Goal: Transaction & Acquisition: Purchase product/service

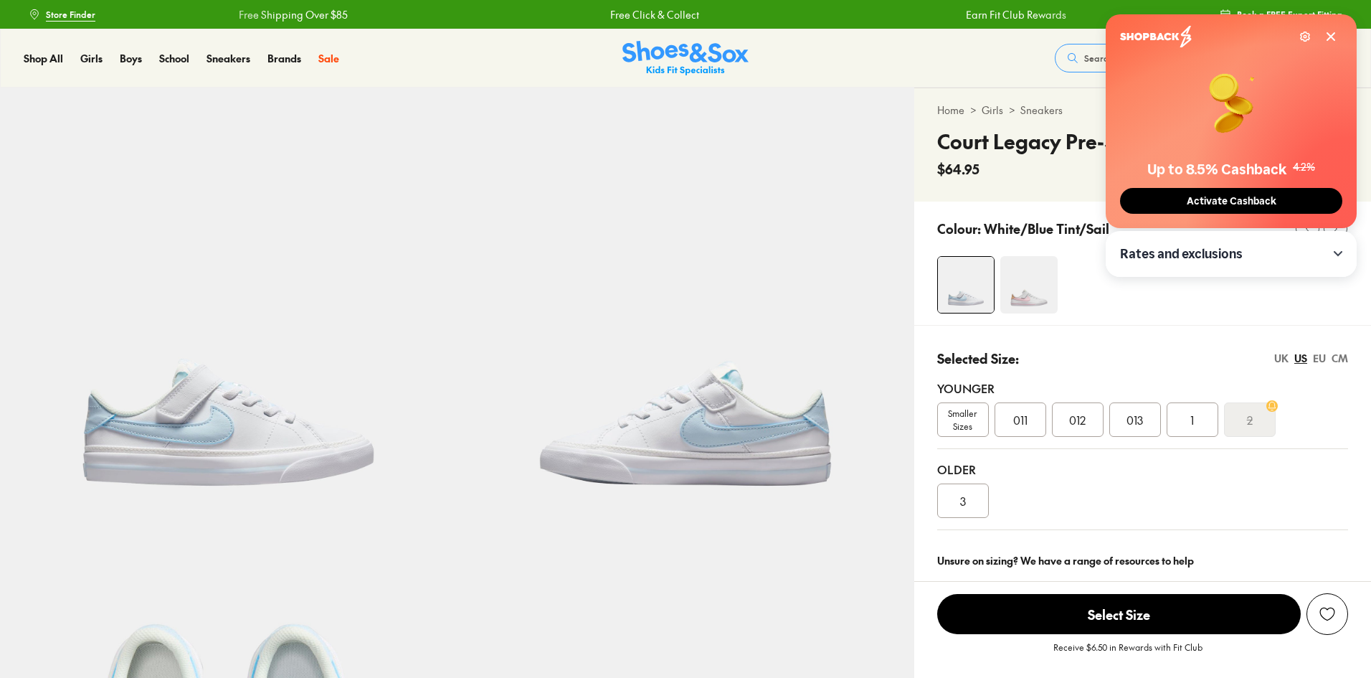
click at [967, 422] on span "Smaller Sizes" at bounding box center [963, 420] width 50 height 26
select select "*"
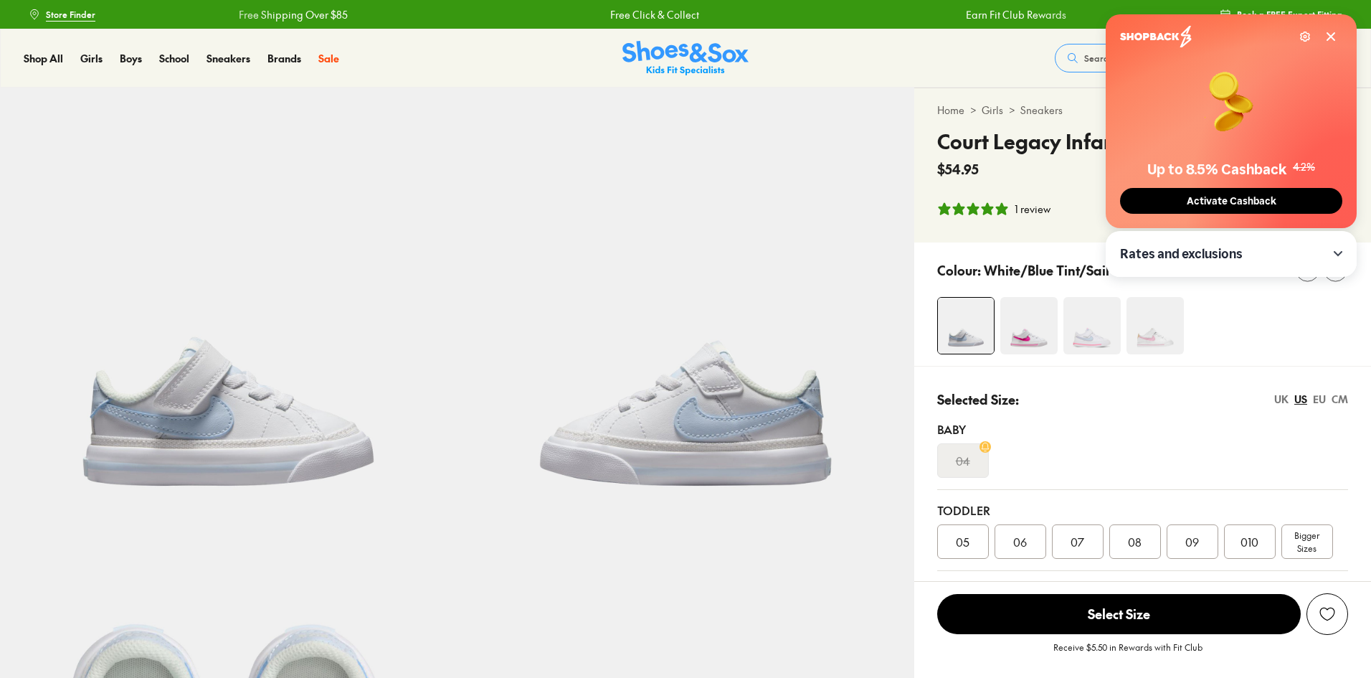
select select "*"
click at [1237, 201] on span "Activate Cashback" at bounding box center [1231, 201] width 98 height 12
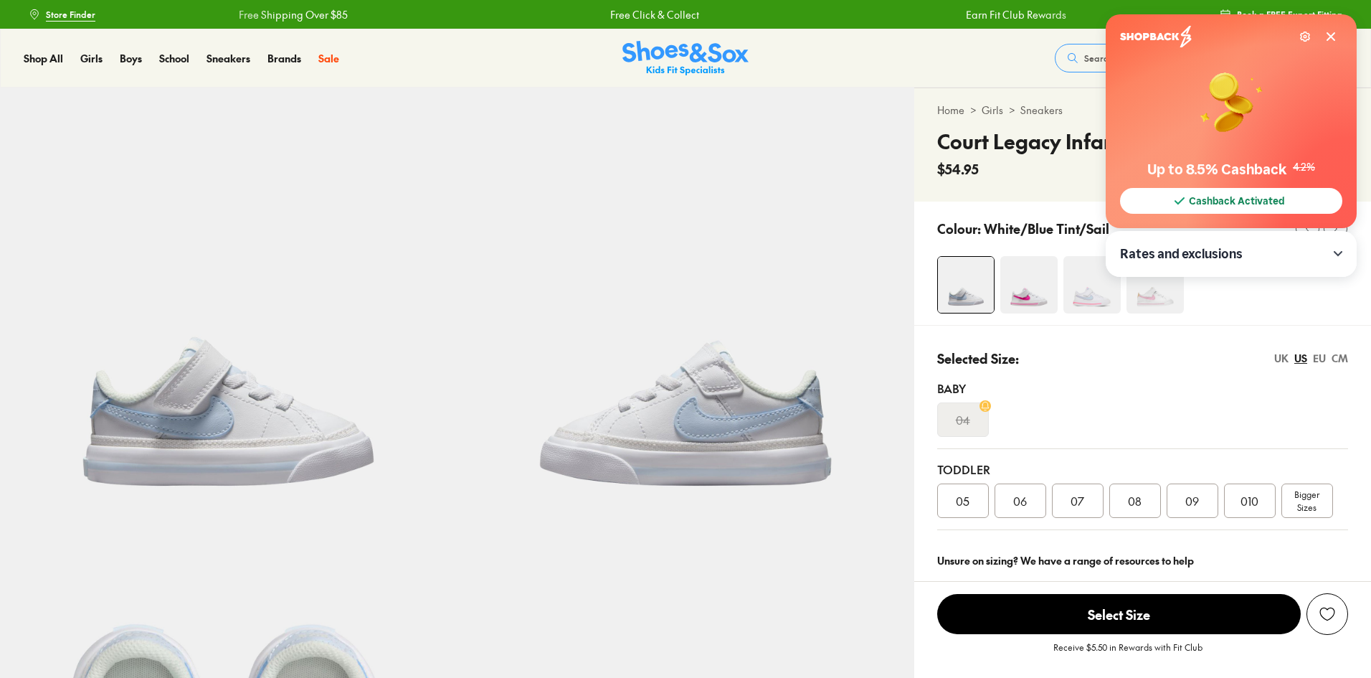
select select "*"
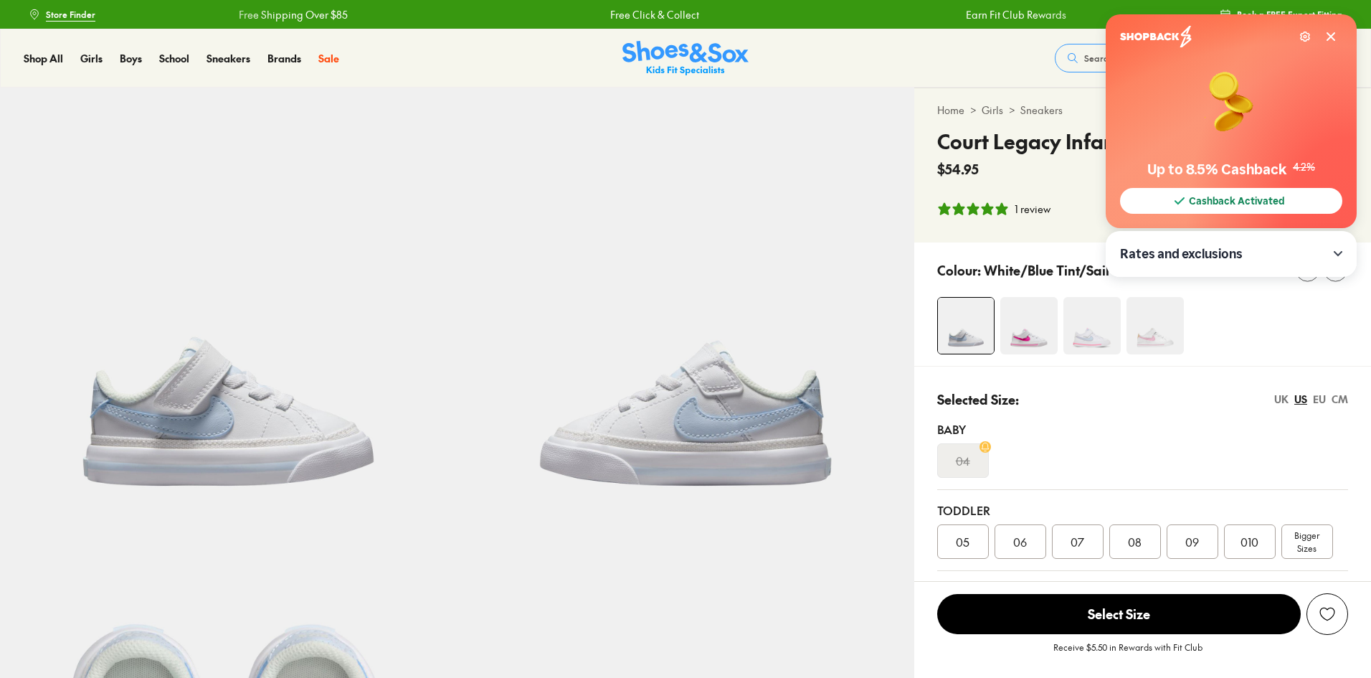
click at [1248, 537] on span "010" at bounding box center [1250, 541] width 18 height 17
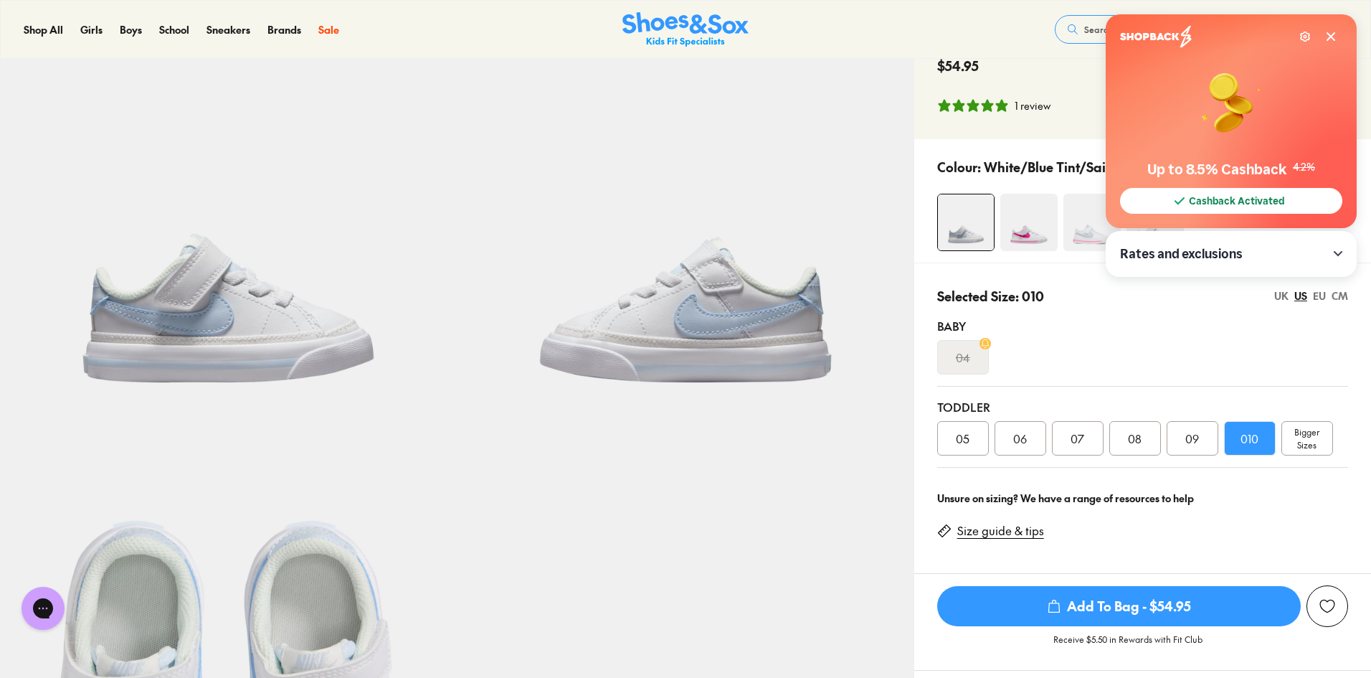
scroll to position [143, 0]
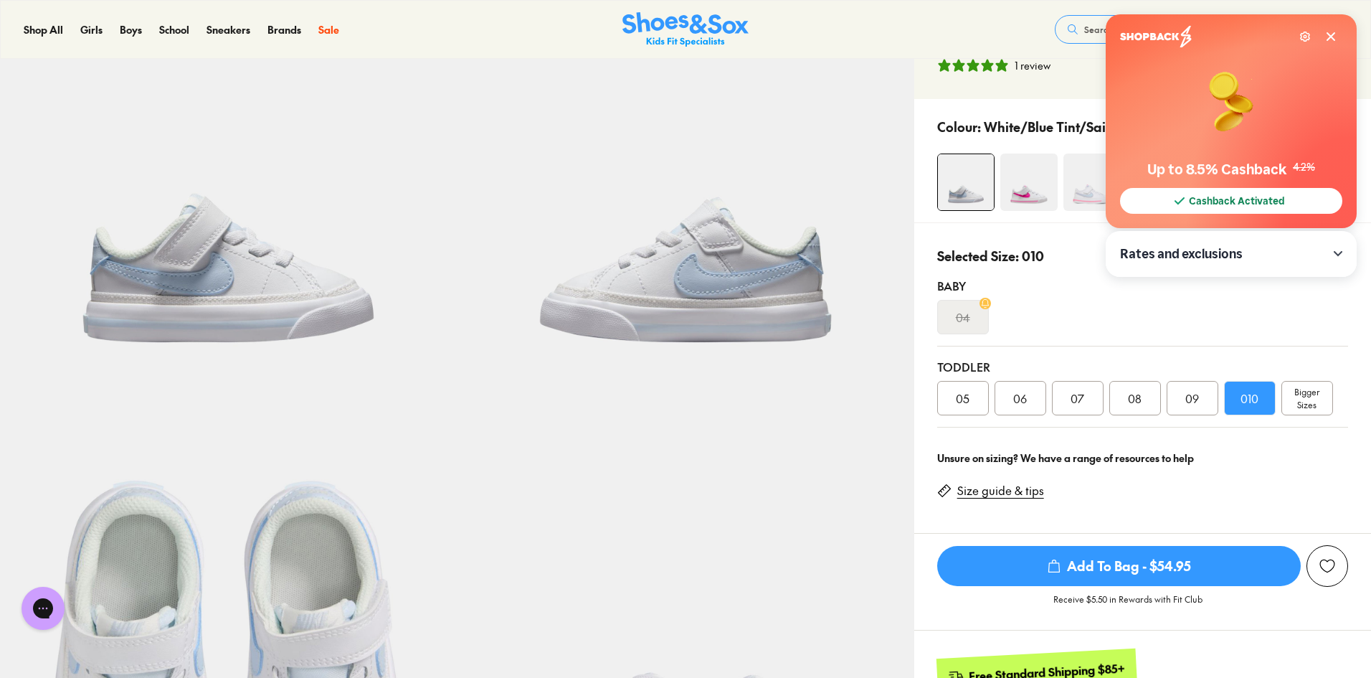
click at [1333, 37] on icon at bounding box center [1330, 36] width 11 height 11
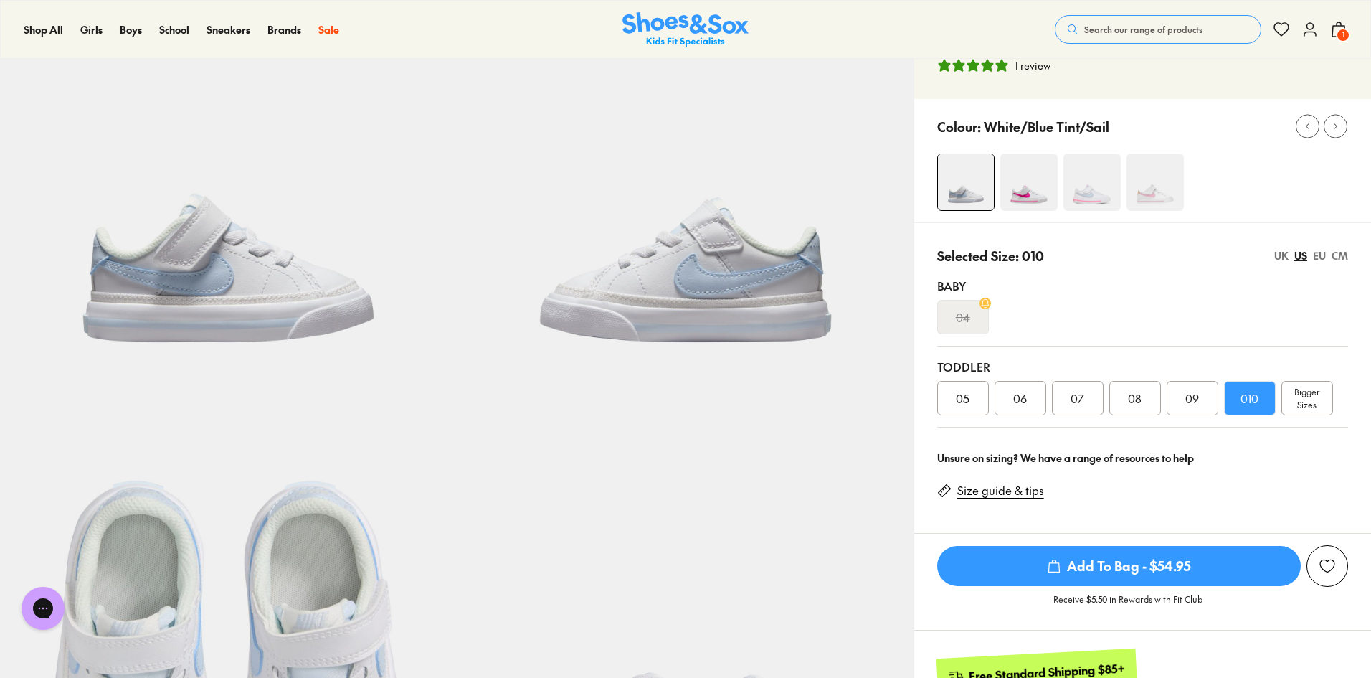
click at [1340, 34] on span "1" at bounding box center [1343, 35] width 14 height 14
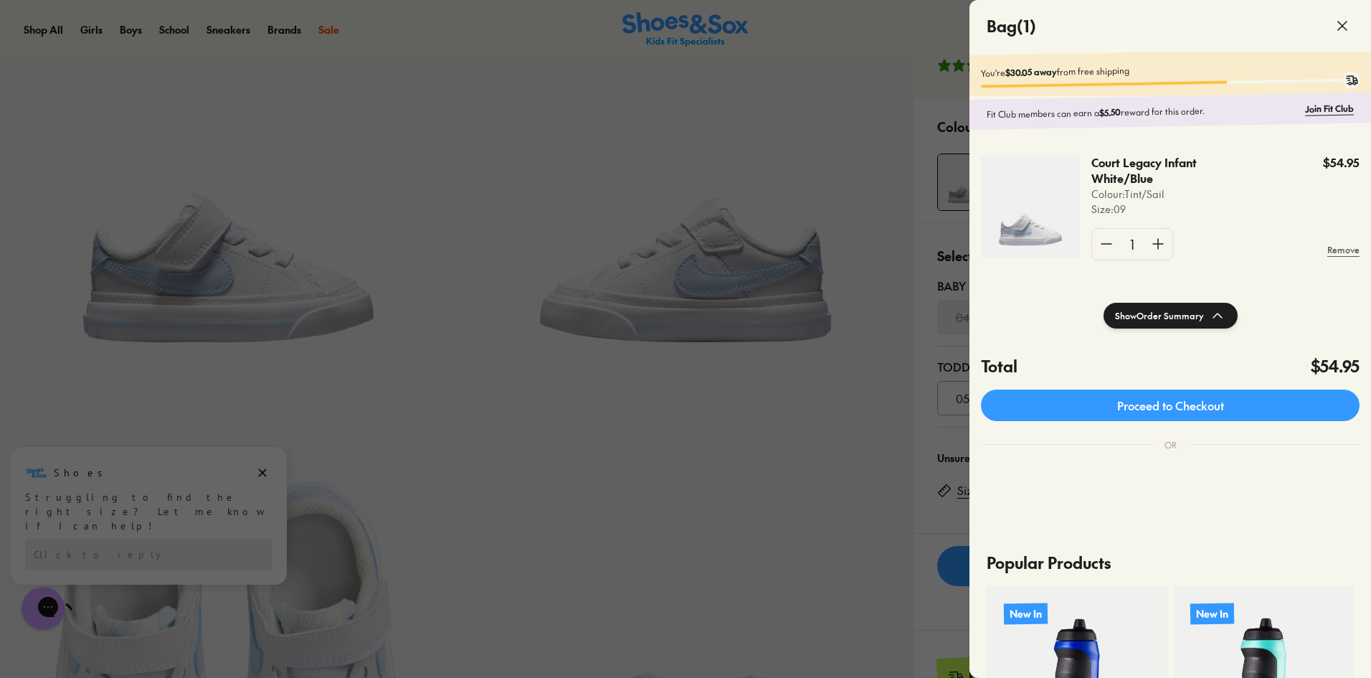
click at [924, 211] on div at bounding box center [685, 339] width 1371 height 678
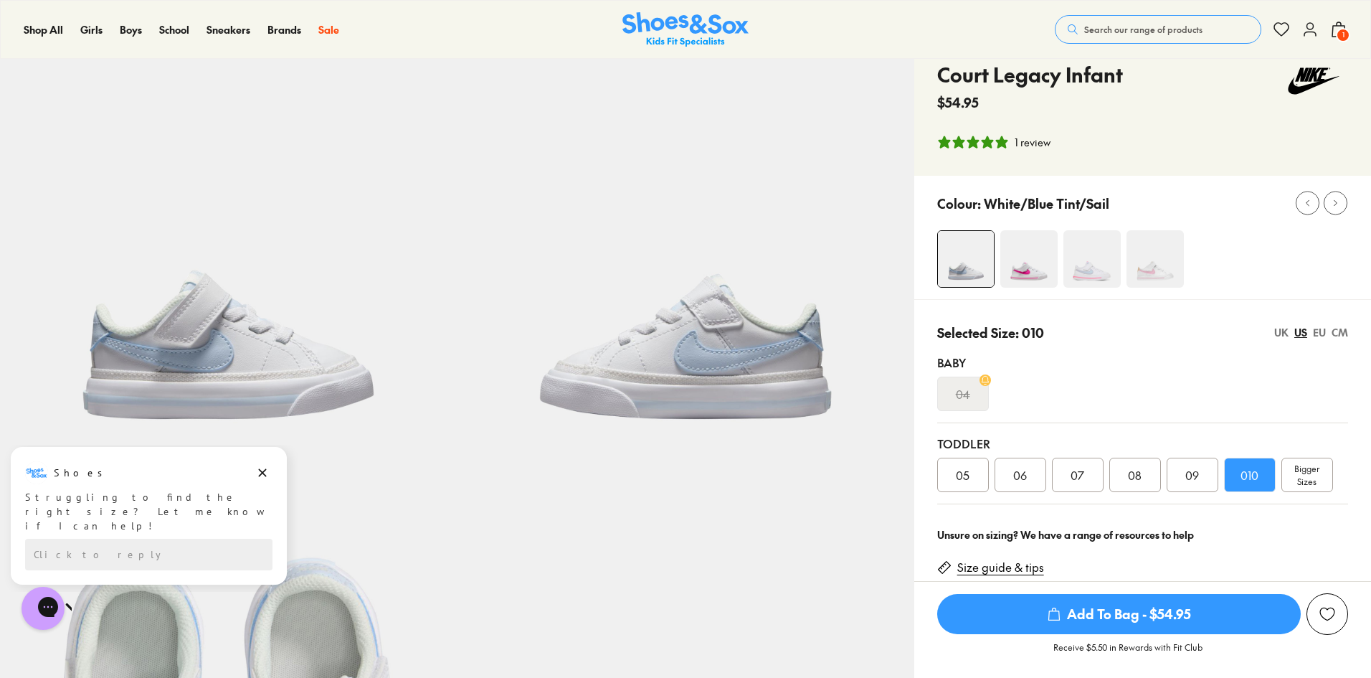
scroll to position [0, 0]
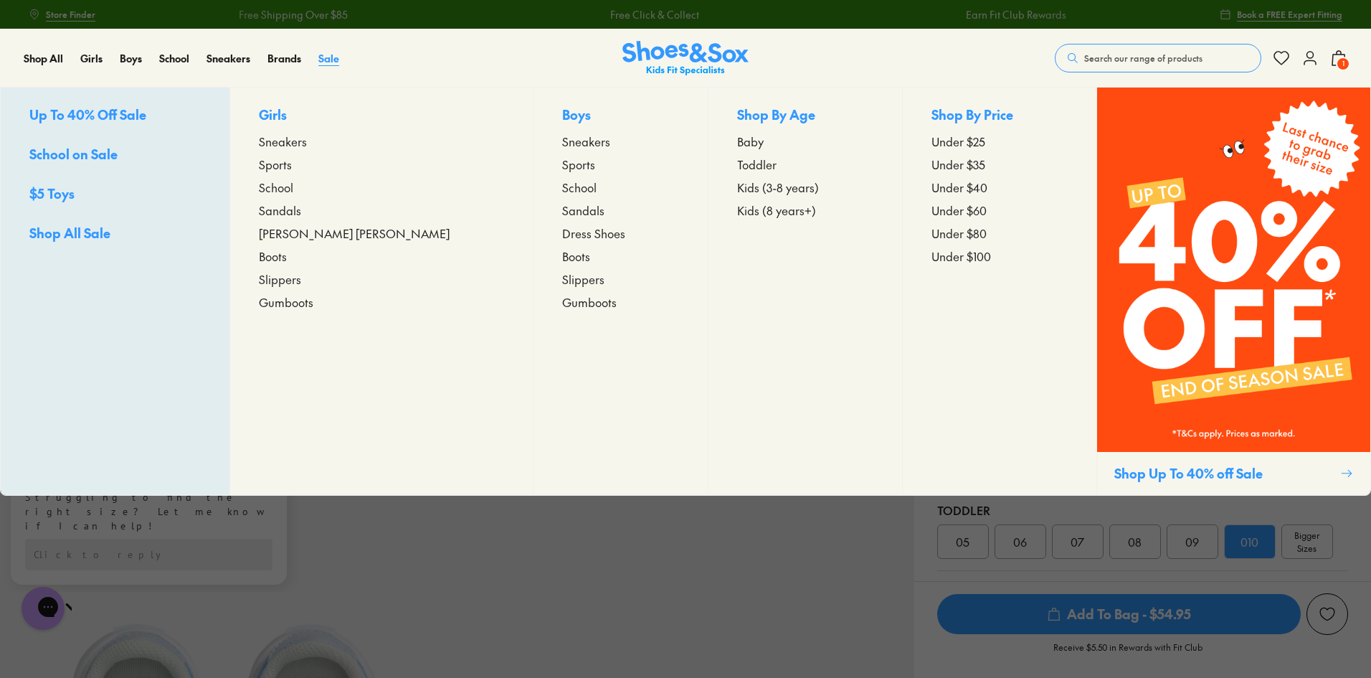
click at [333, 65] on span "Sale" at bounding box center [328, 58] width 21 height 14
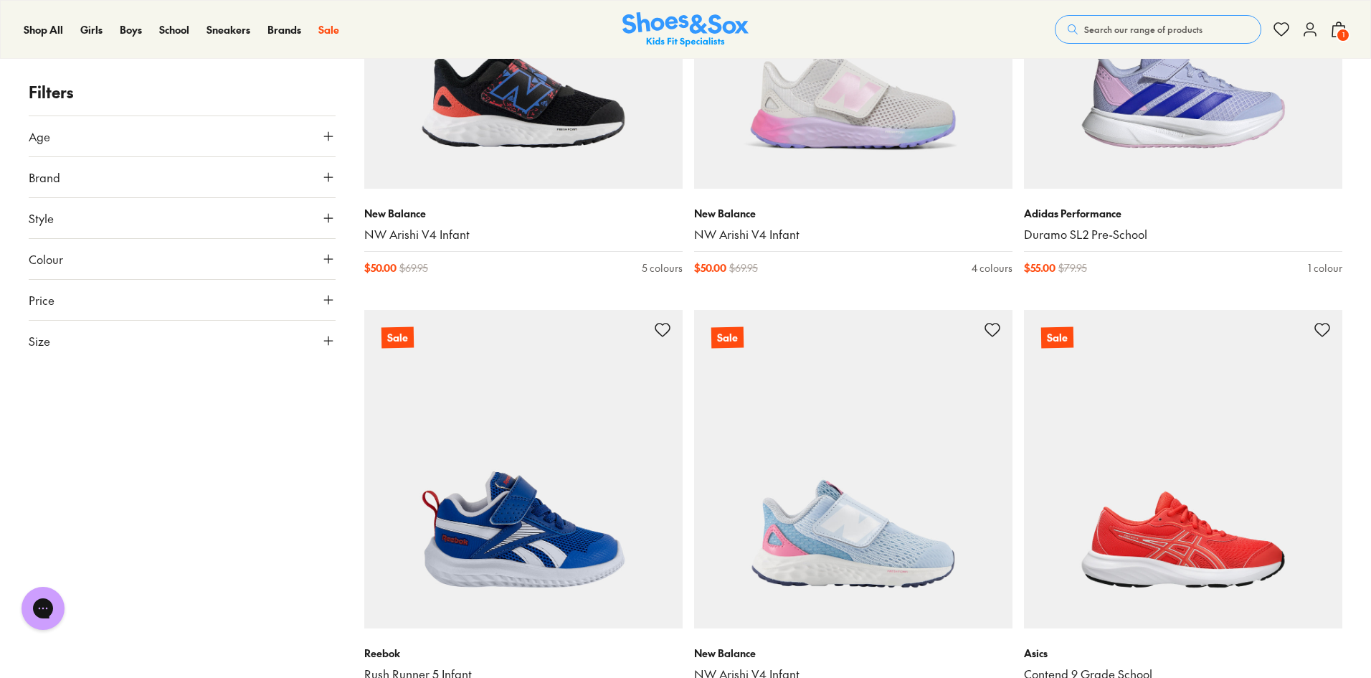
scroll to position [430, 0]
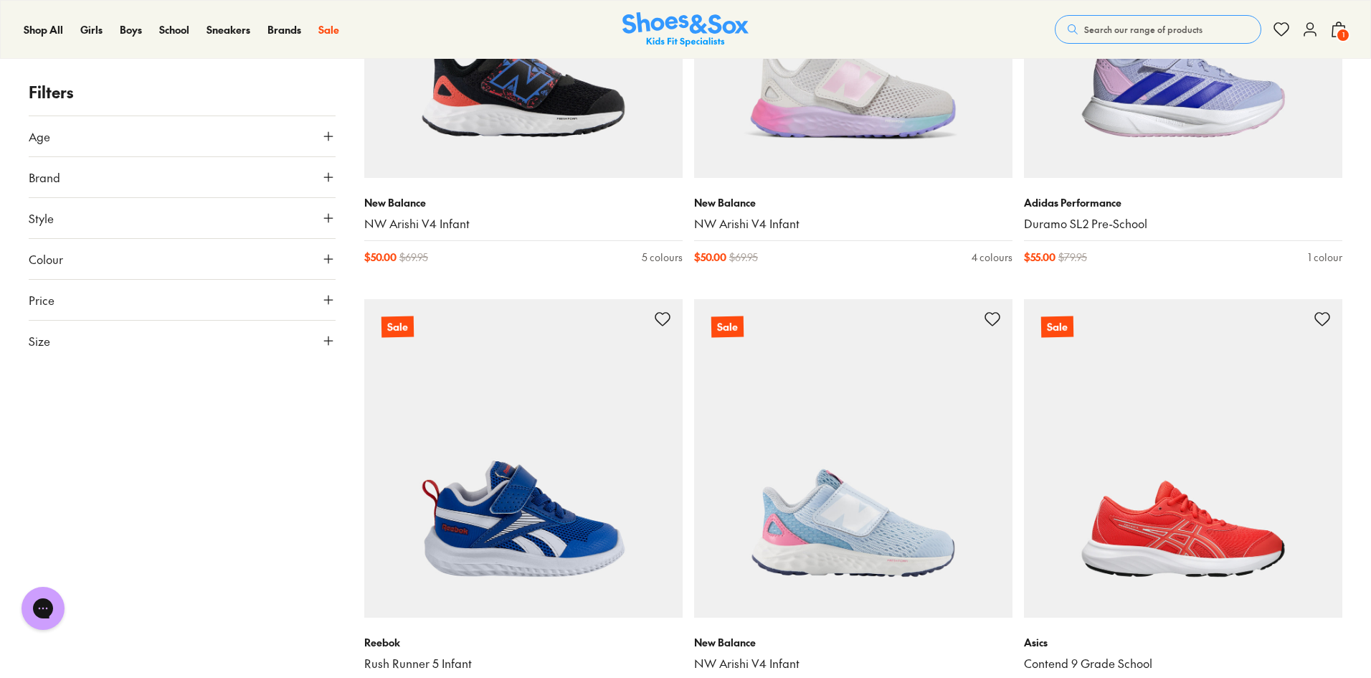
click at [314, 138] on button "Age" at bounding box center [182, 136] width 307 height 40
click at [320, 338] on button "Size" at bounding box center [182, 341] width 307 height 40
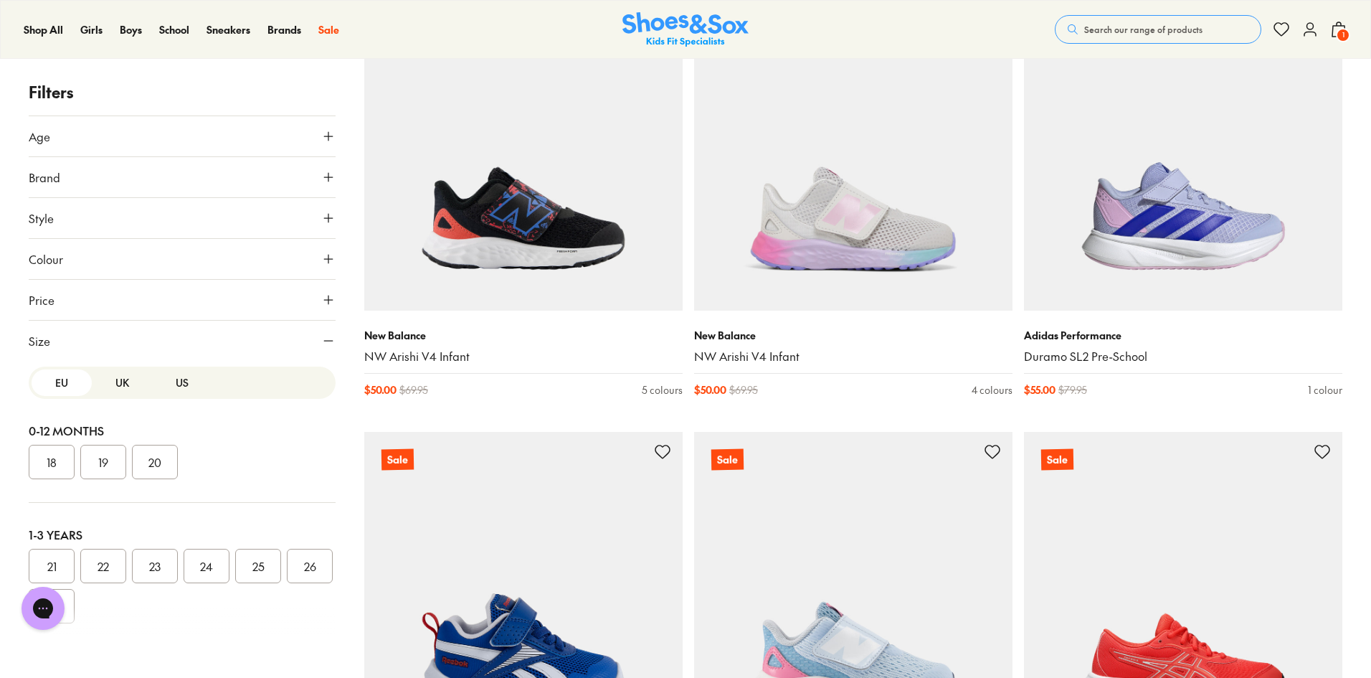
scroll to position [287, 0]
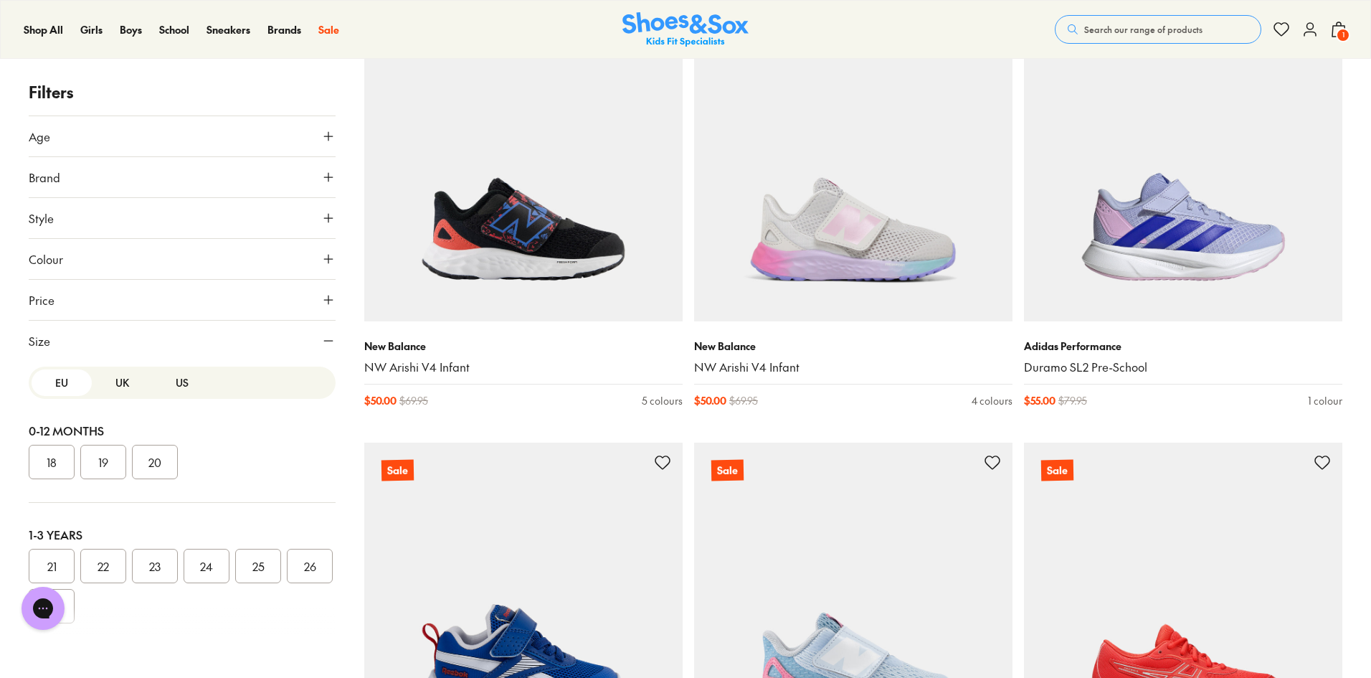
click at [124, 386] on button "UK" at bounding box center [122, 382] width 60 height 27
click at [176, 379] on button "US" at bounding box center [182, 382] width 60 height 27
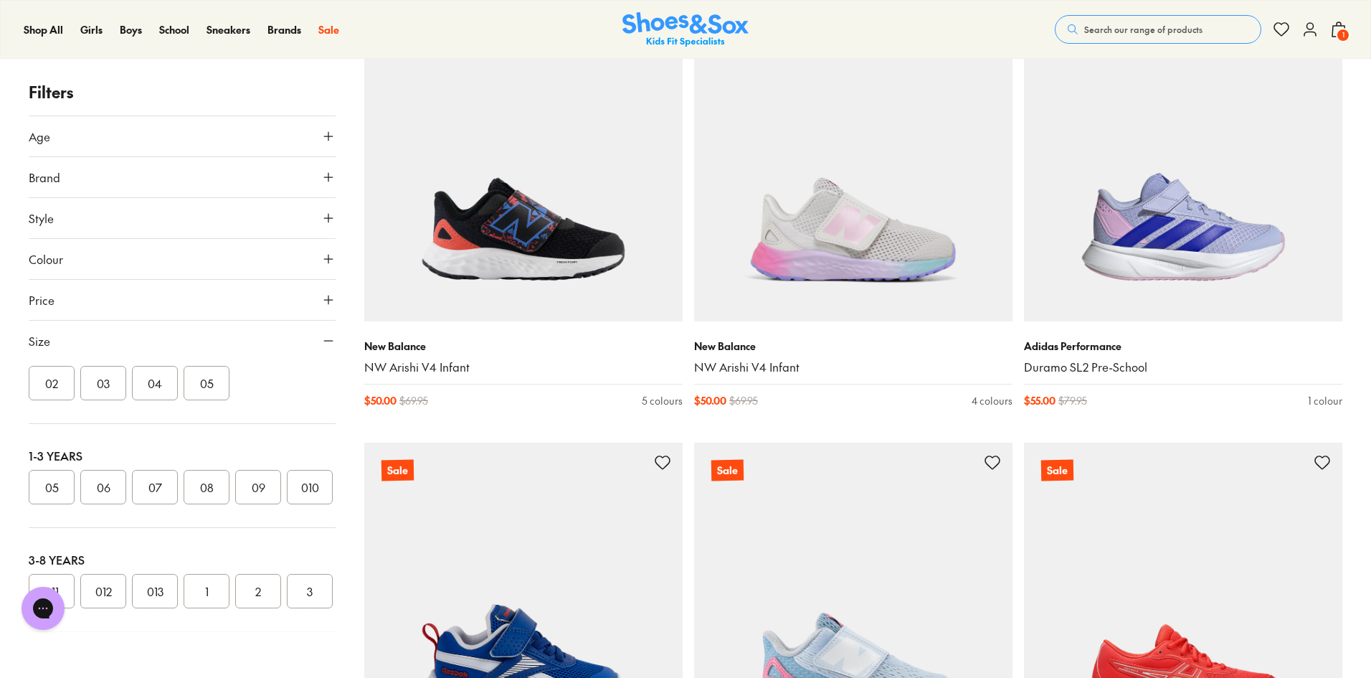
scroll to position [0, 0]
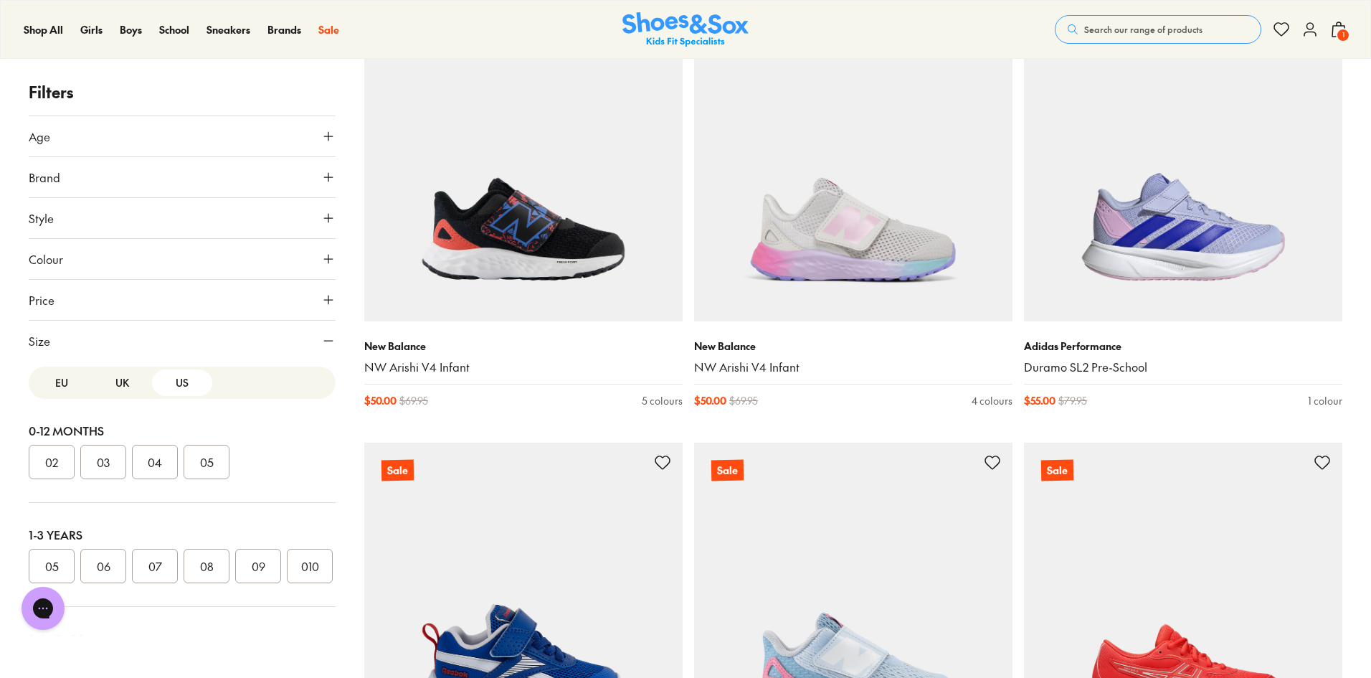
click at [125, 386] on button "UK" at bounding box center [122, 382] width 60 height 27
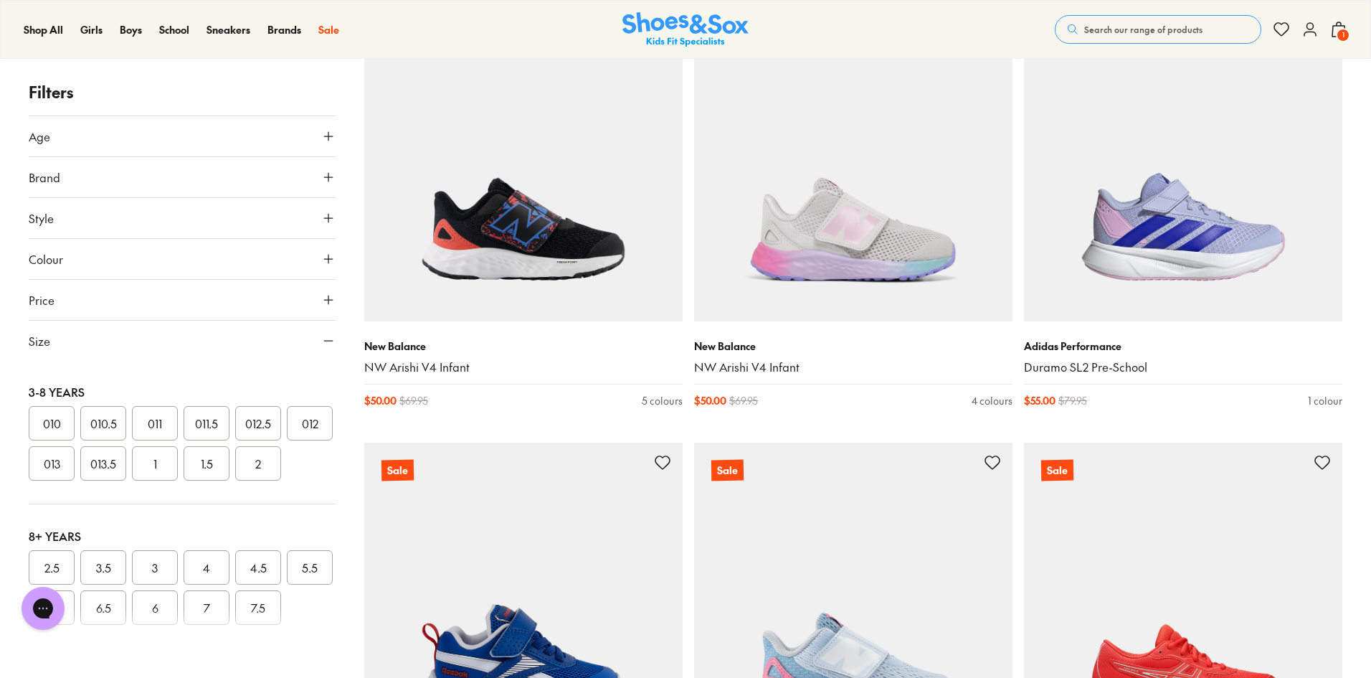
scroll to position [215, 0]
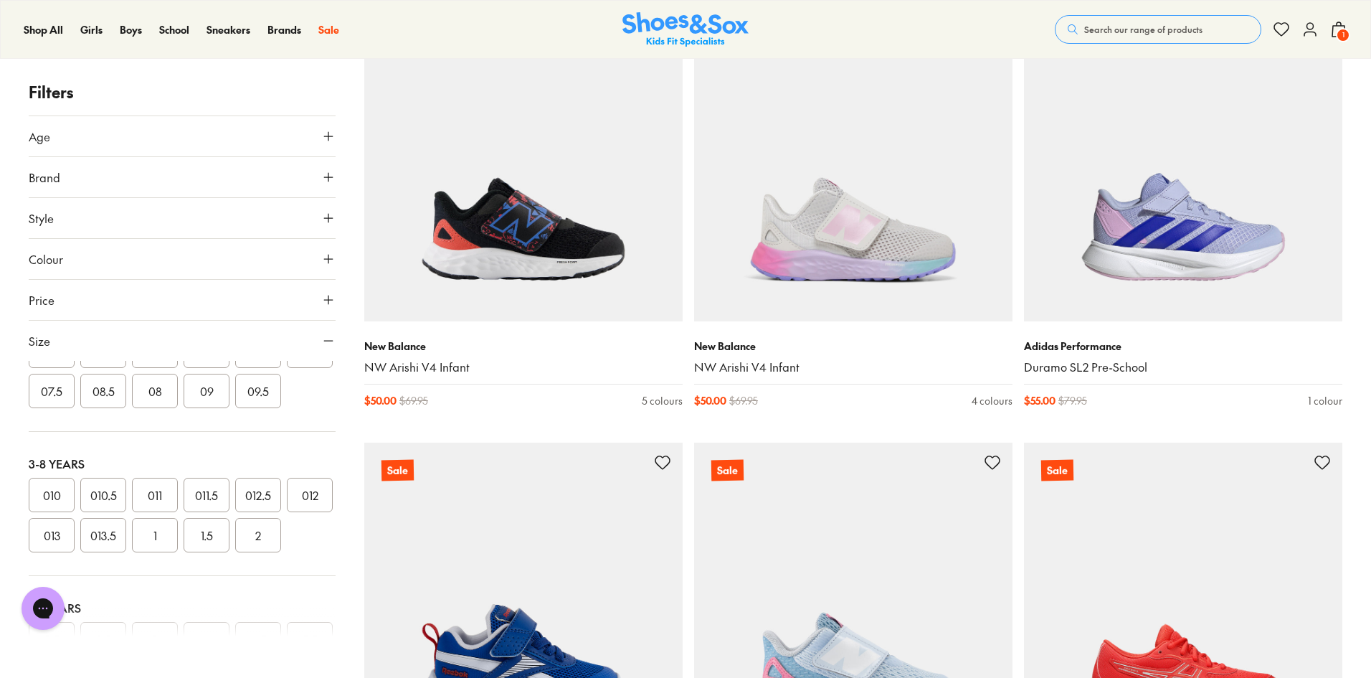
click at [229, 397] on button "09" at bounding box center [207, 391] width 46 height 34
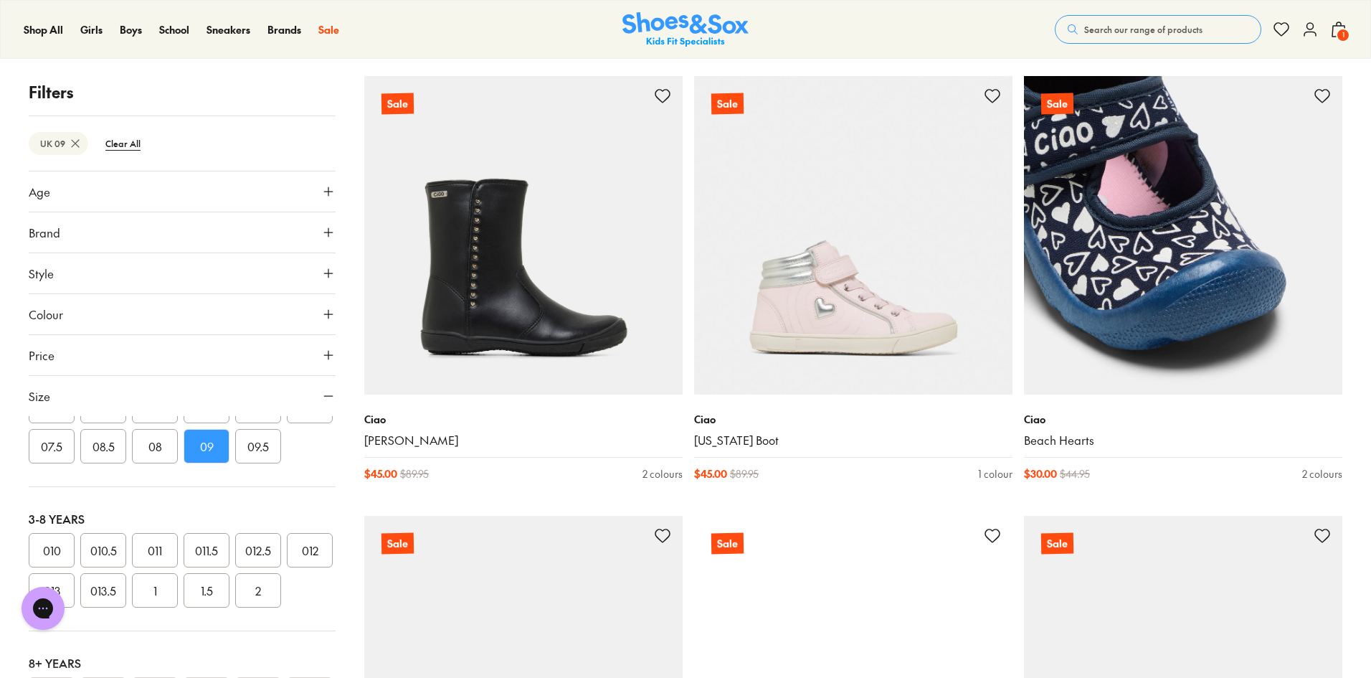
scroll to position [2123, 0]
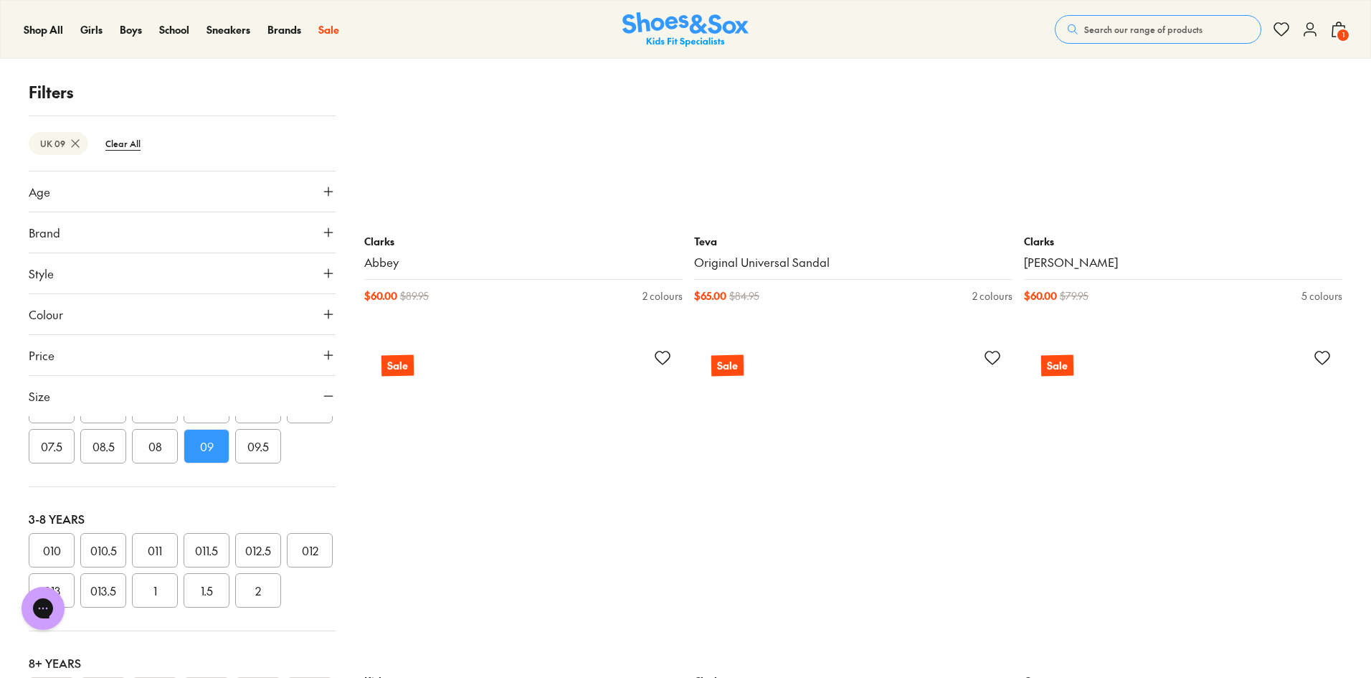
scroll to position [8649, 0]
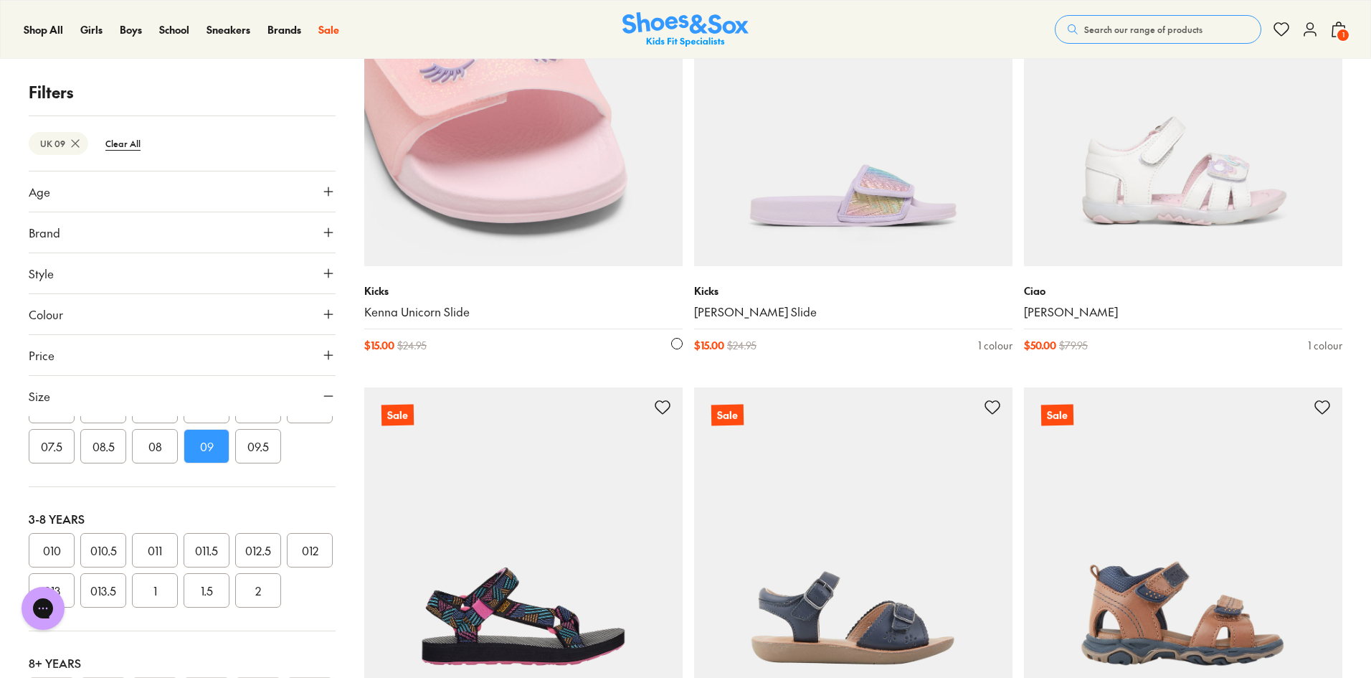
scroll to position [3414, 0]
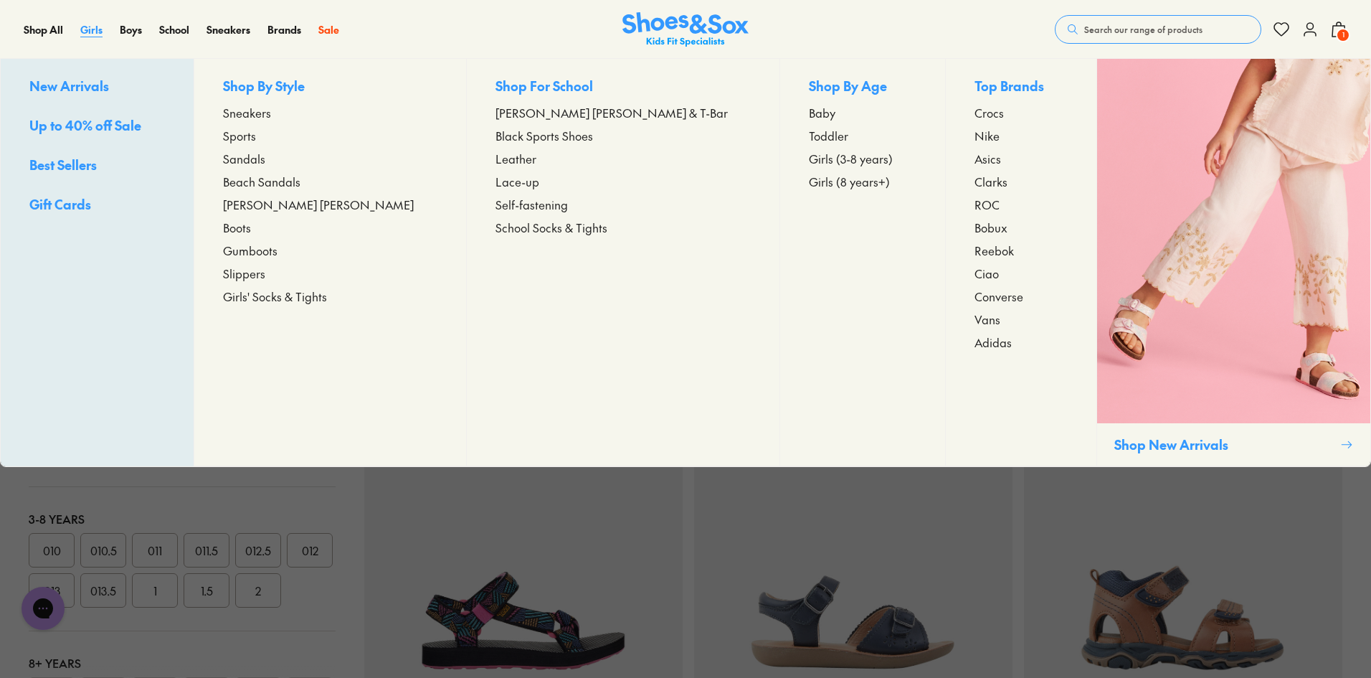
click at [98, 30] on span "Girls" at bounding box center [91, 29] width 22 height 14
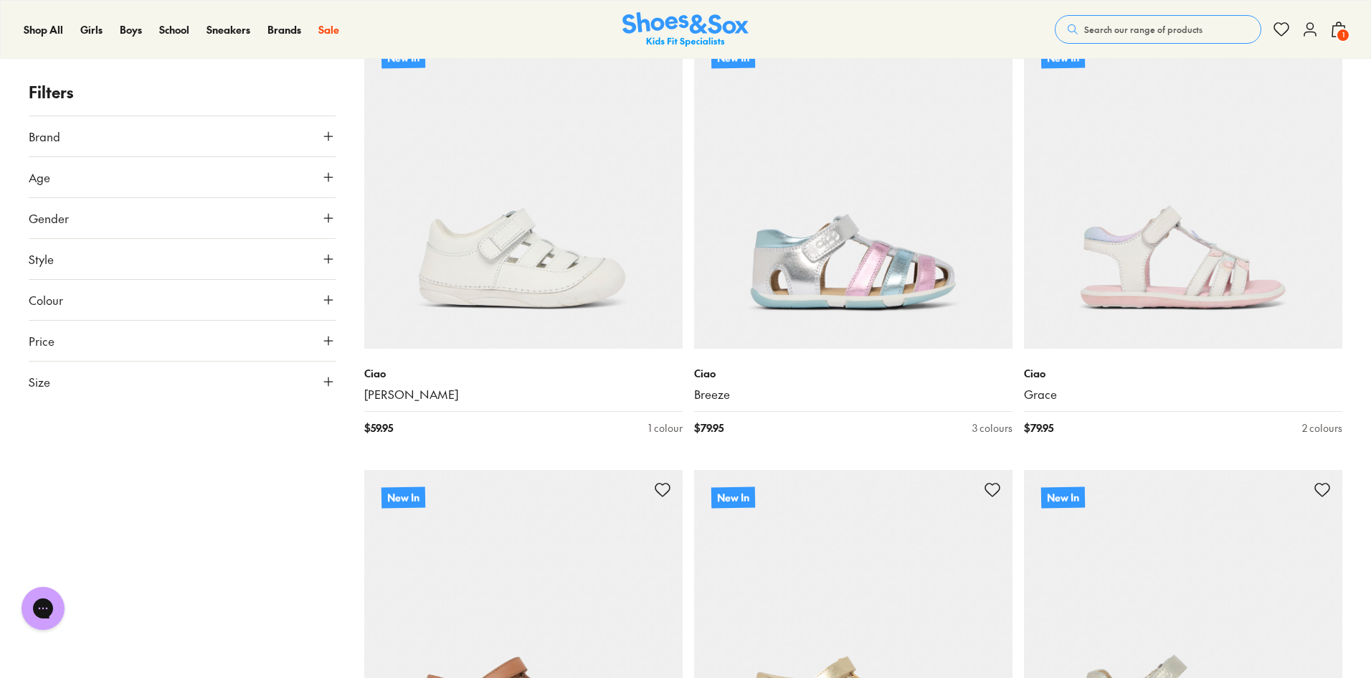
scroll to position [1076, 0]
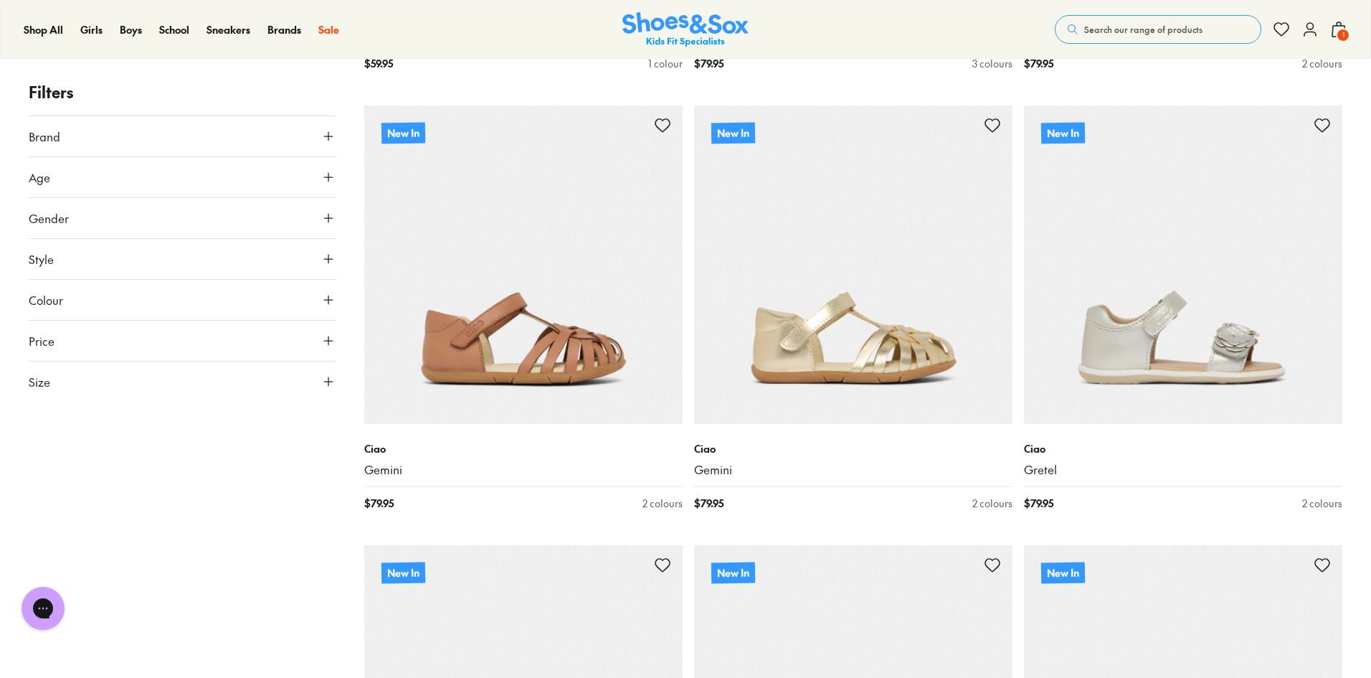
click at [163, 133] on button "Brand" at bounding box center [182, 136] width 307 height 40
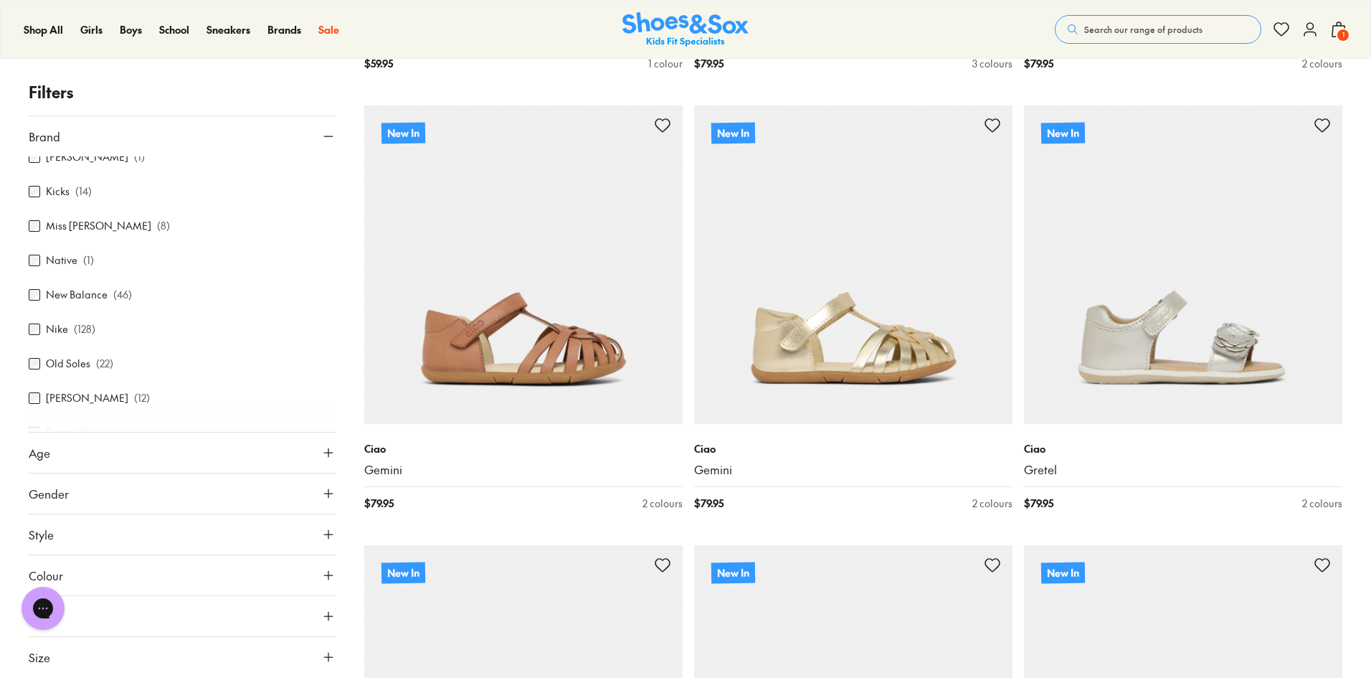
scroll to position [574, 0]
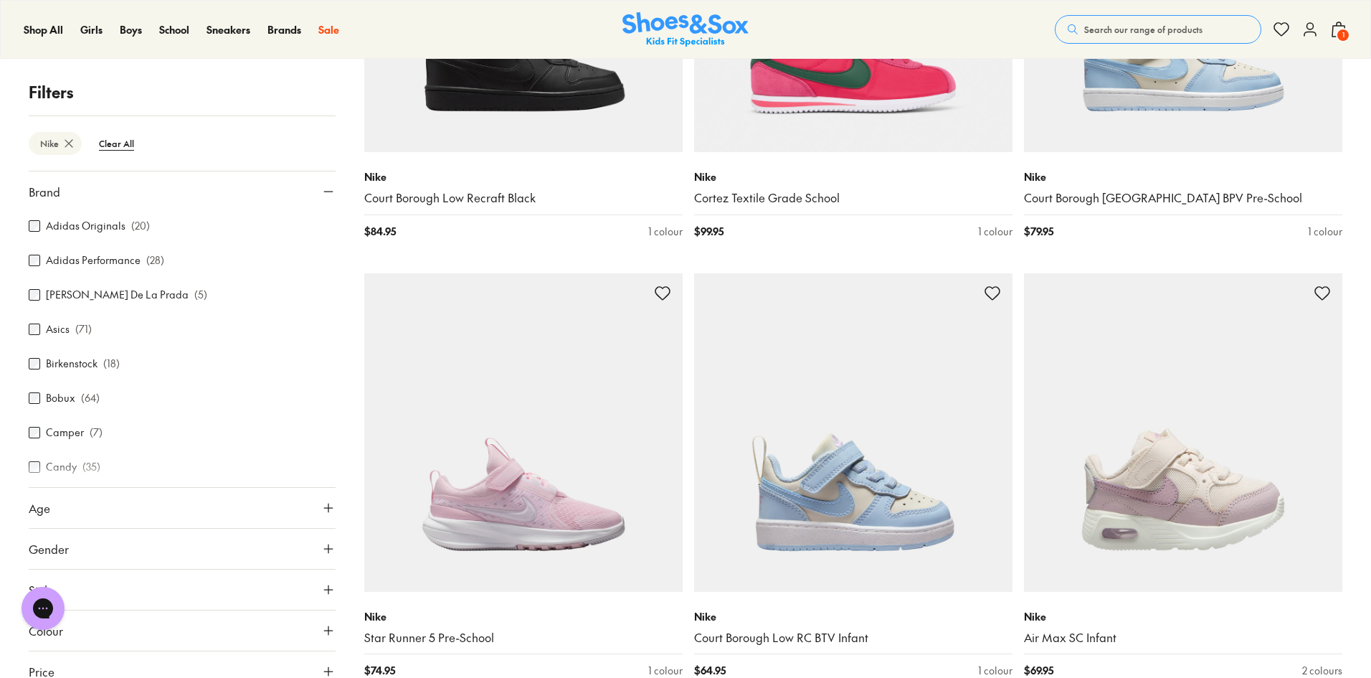
scroll to position [1314, 0]
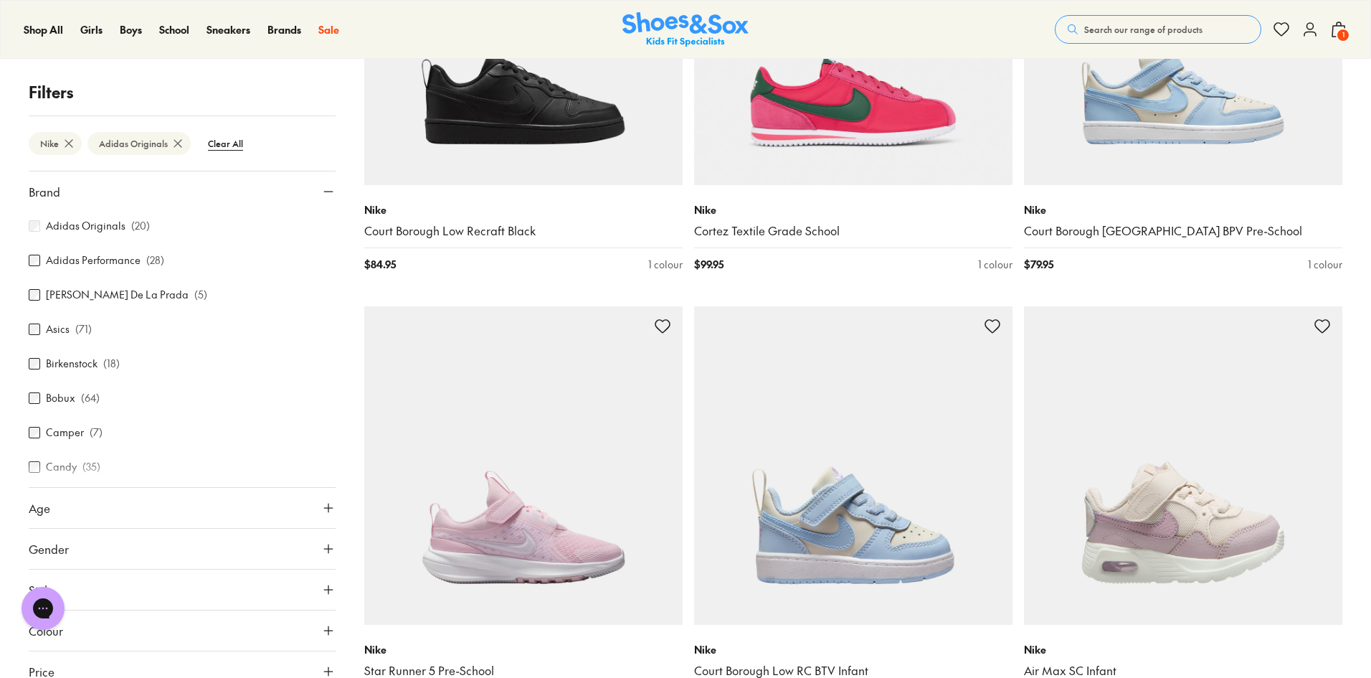
scroll to position [95, 0]
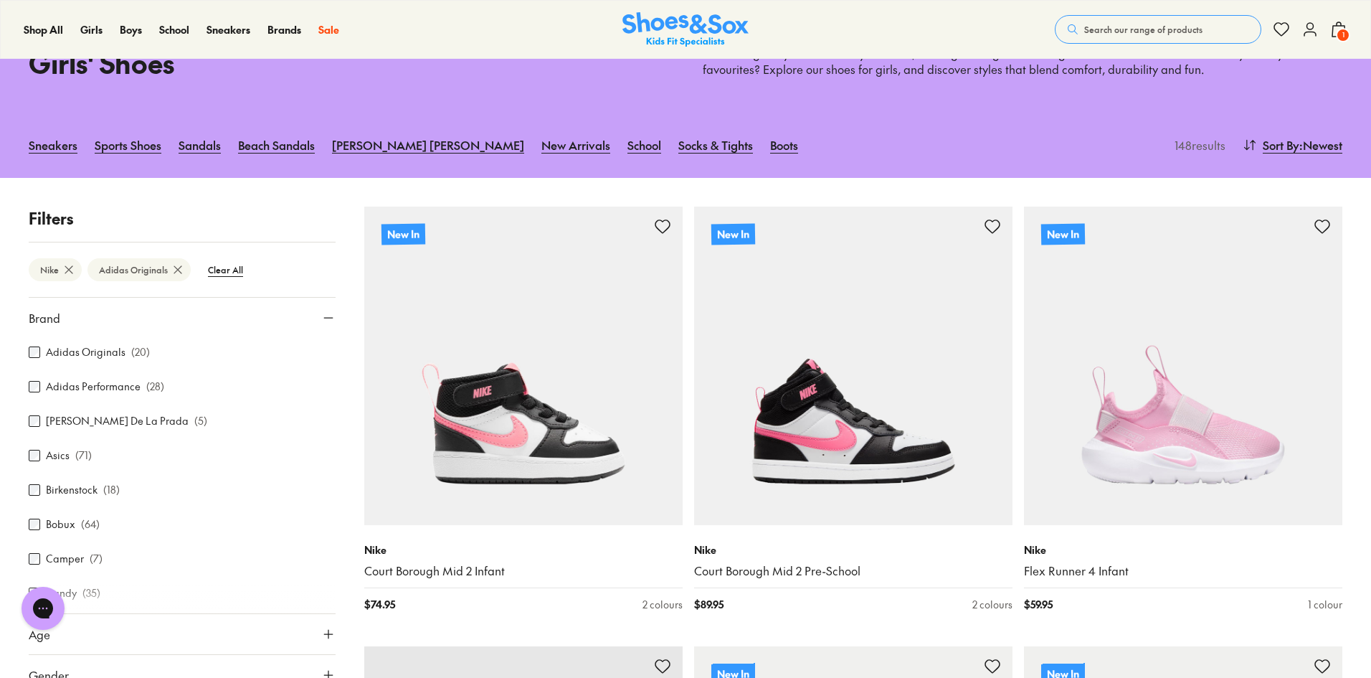
click at [65, 265] on icon at bounding box center [69, 269] width 14 height 14
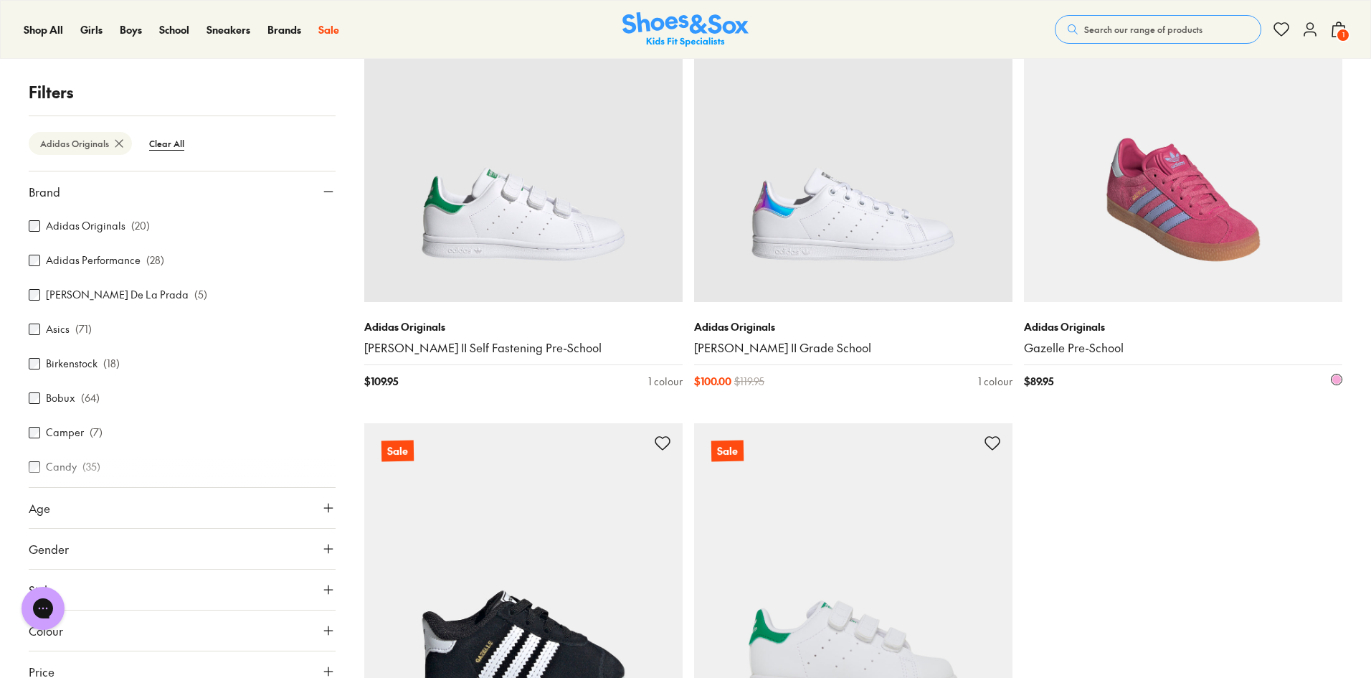
scroll to position [2510, 0]
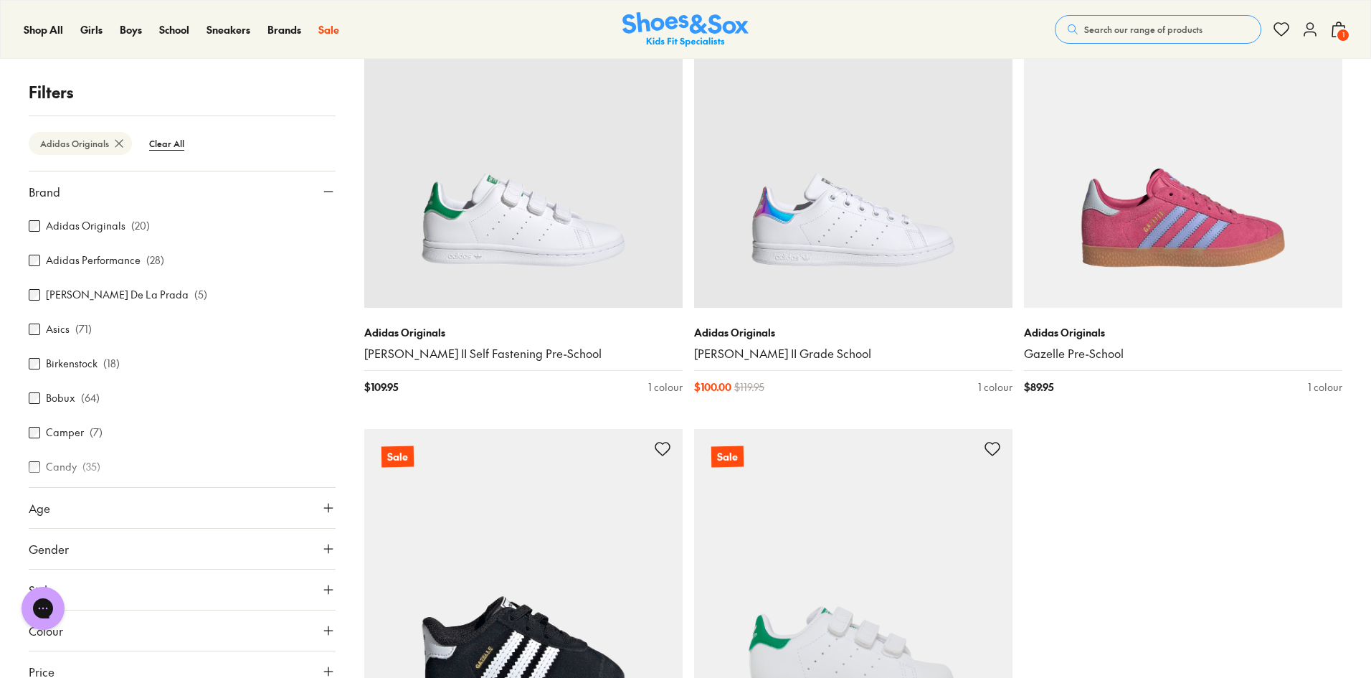
click at [1344, 34] on span "1" at bounding box center [1343, 35] width 14 height 14
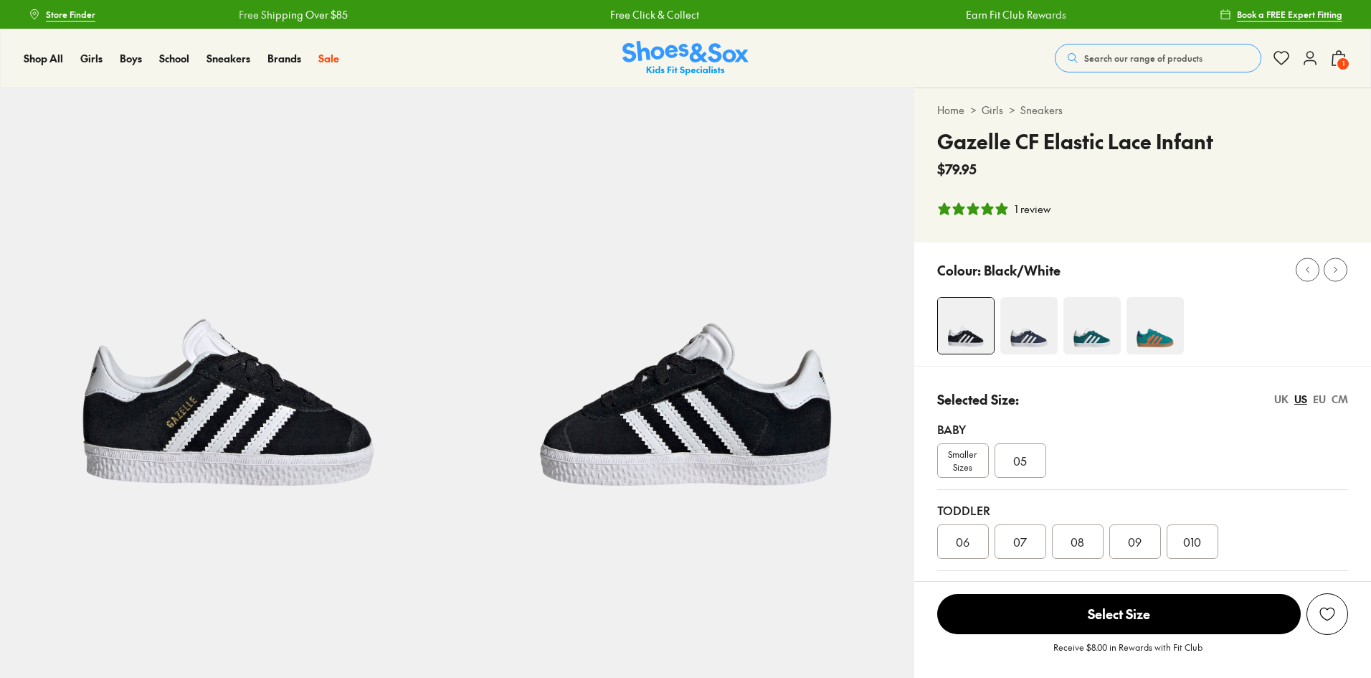
select select "*"
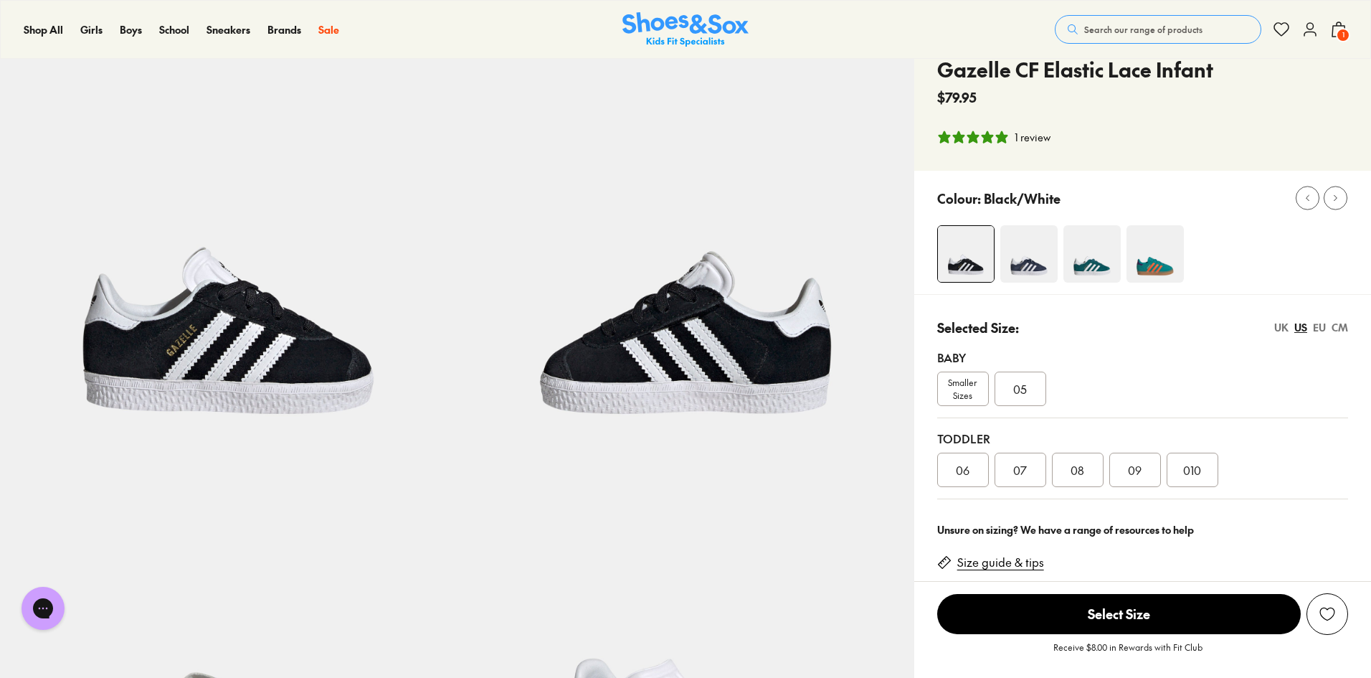
click at [1177, 473] on div "010" at bounding box center [1193, 469] width 52 height 34
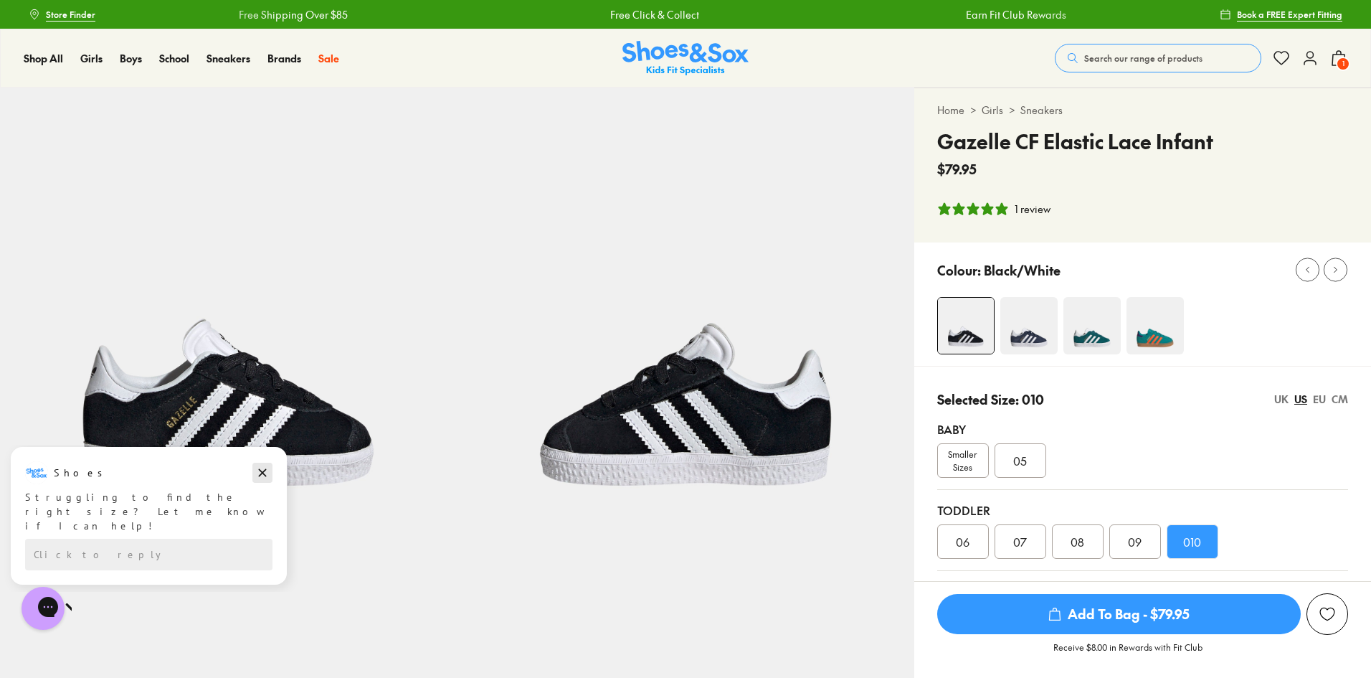
click at [267, 470] on icon "Dismiss campaign" at bounding box center [262, 472] width 14 height 17
